Goal: Task Accomplishment & Management: Complete application form

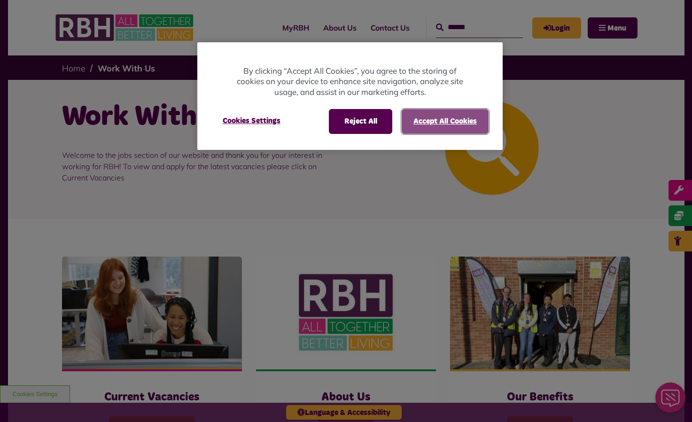
click at [431, 123] on button "Accept All Cookies" at bounding box center [445, 121] width 87 height 24
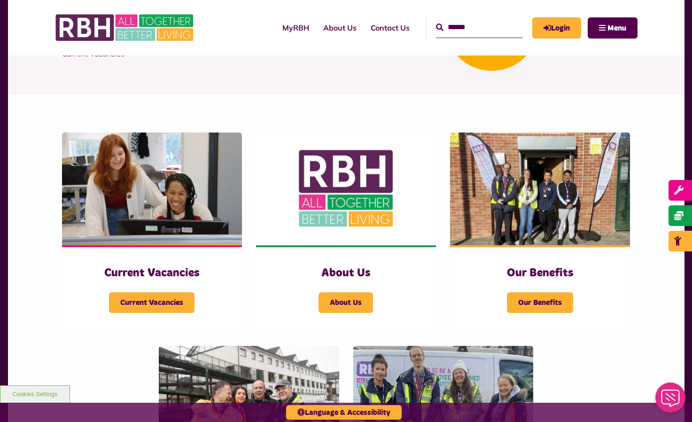
scroll to position [128, 0]
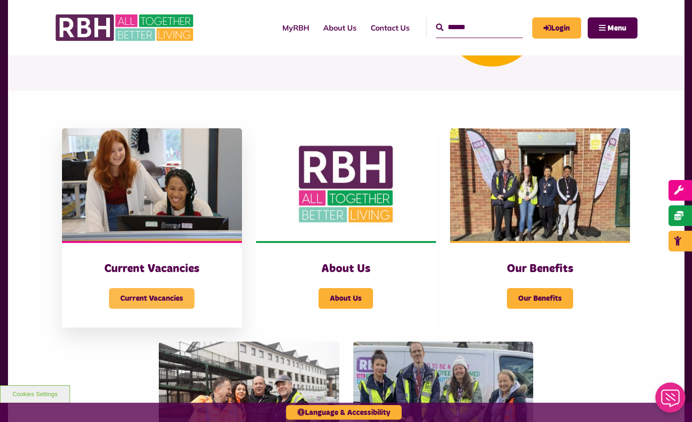
click at [176, 294] on span "Current Vacancies" at bounding box center [152, 298] width 86 height 21
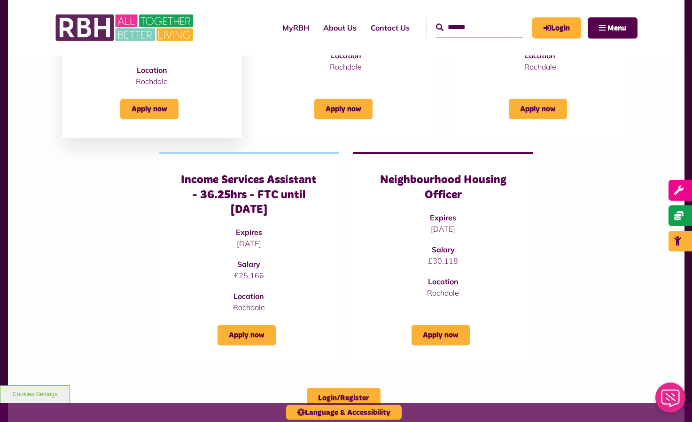
scroll to position [253, 0]
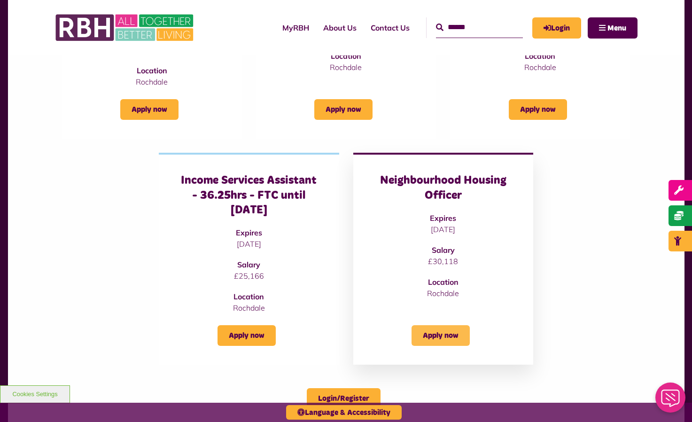
click at [444, 336] on link "Apply now" at bounding box center [441, 335] width 58 height 21
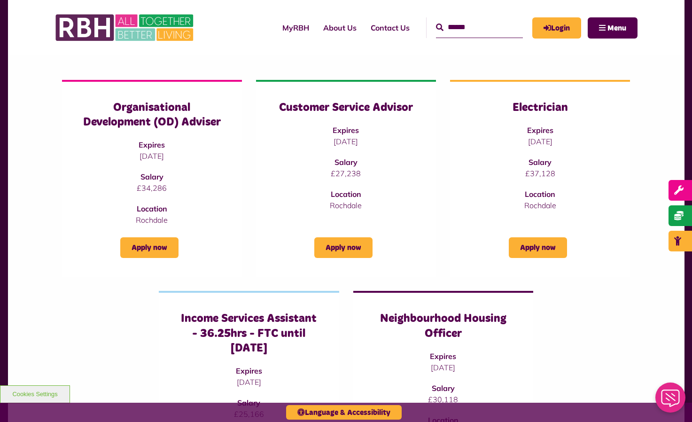
scroll to position [115, 0]
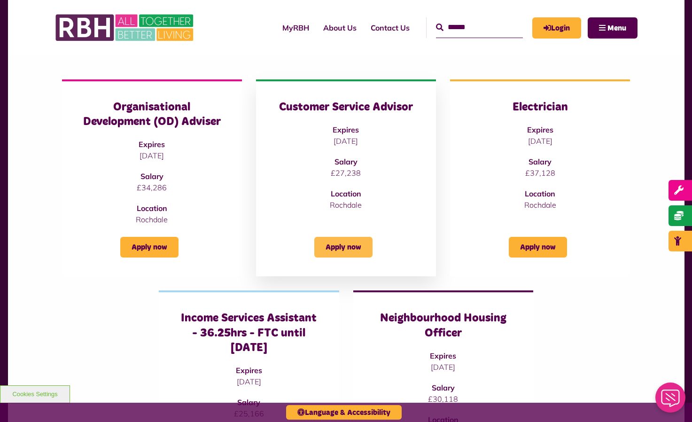
click at [333, 242] on link "Apply now" at bounding box center [343, 247] width 58 height 21
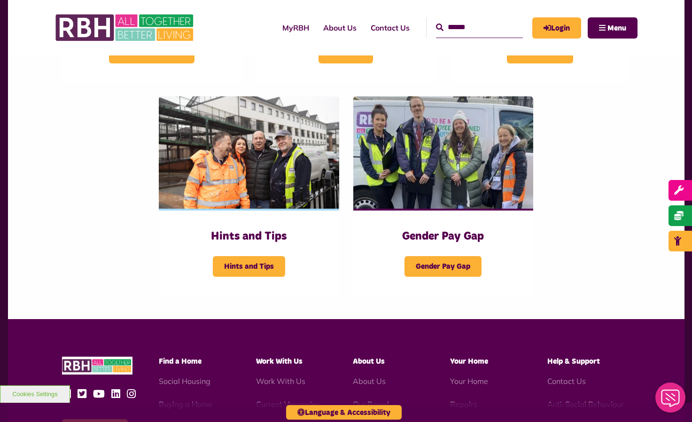
scroll to position [361, 0]
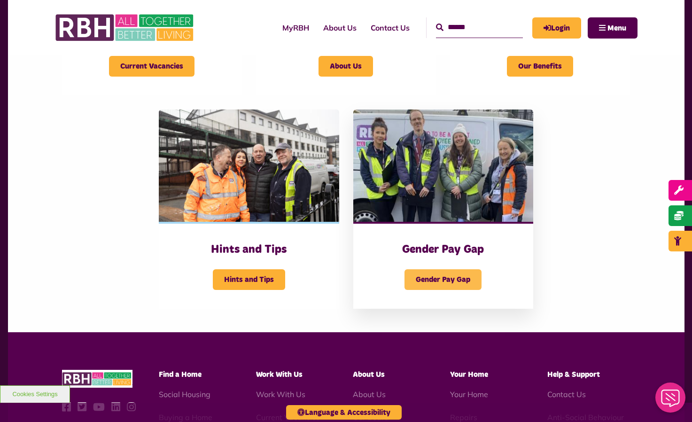
click at [472, 281] on span "Gender Pay Gap" at bounding box center [443, 279] width 77 height 21
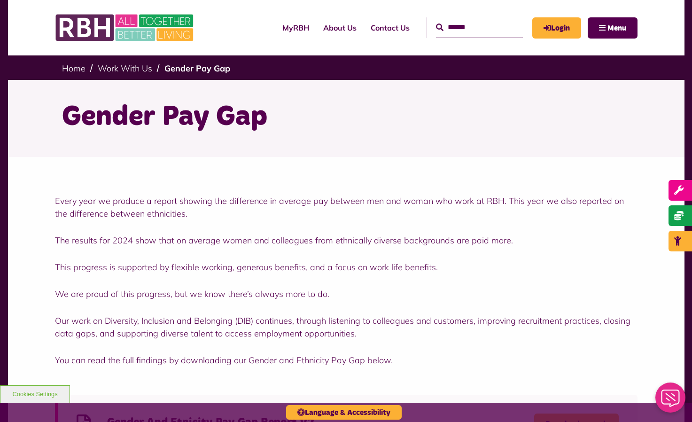
scroll to position [22, 0]
